Goal: Navigation & Orientation: Find specific page/section

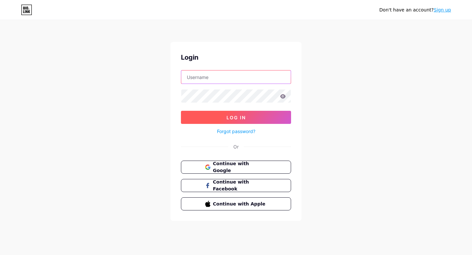
type input "[EMAIL_ADDRESS][DOMAIN_NAME]"
click at [244, 115] on span "Log In" at bounding box center [235, 118] width 19 height 6
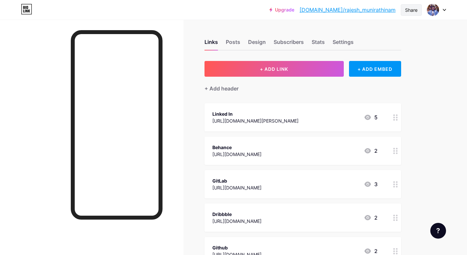
click at [409, 8] on div "Share" at bounding box center [411, 10] width 12 height 7
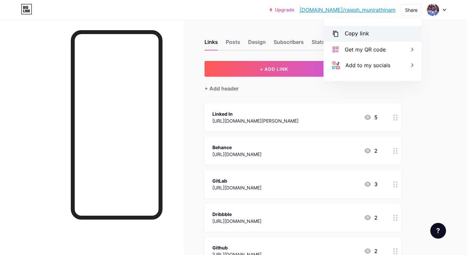
click at [363, 36] on div "Copy link" at bounding box center [357, 34] width 24 height 8
